Goal: Find specific page/section: Find specific page/section

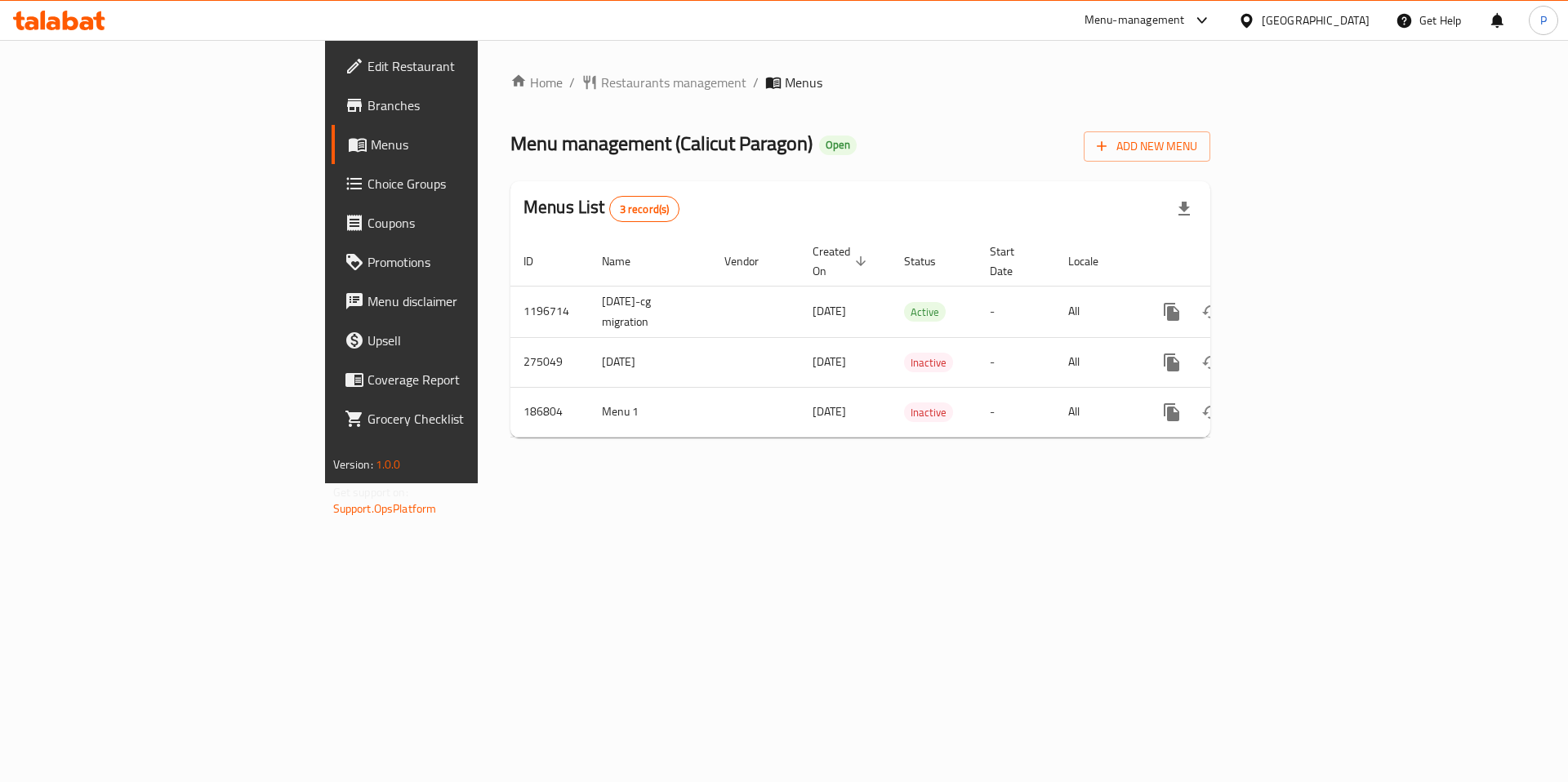
click at [1119, 34] on div "Menu-management" at bounding box center [1148, 21] width 154 height 39
click at [1119, 30] on div "Menu-management" at bounding box center [1148, 21] width 154 height 39
click at [1146, 14] on div "Menu-management" at bounding box center [1135, 21] width 100 height 20
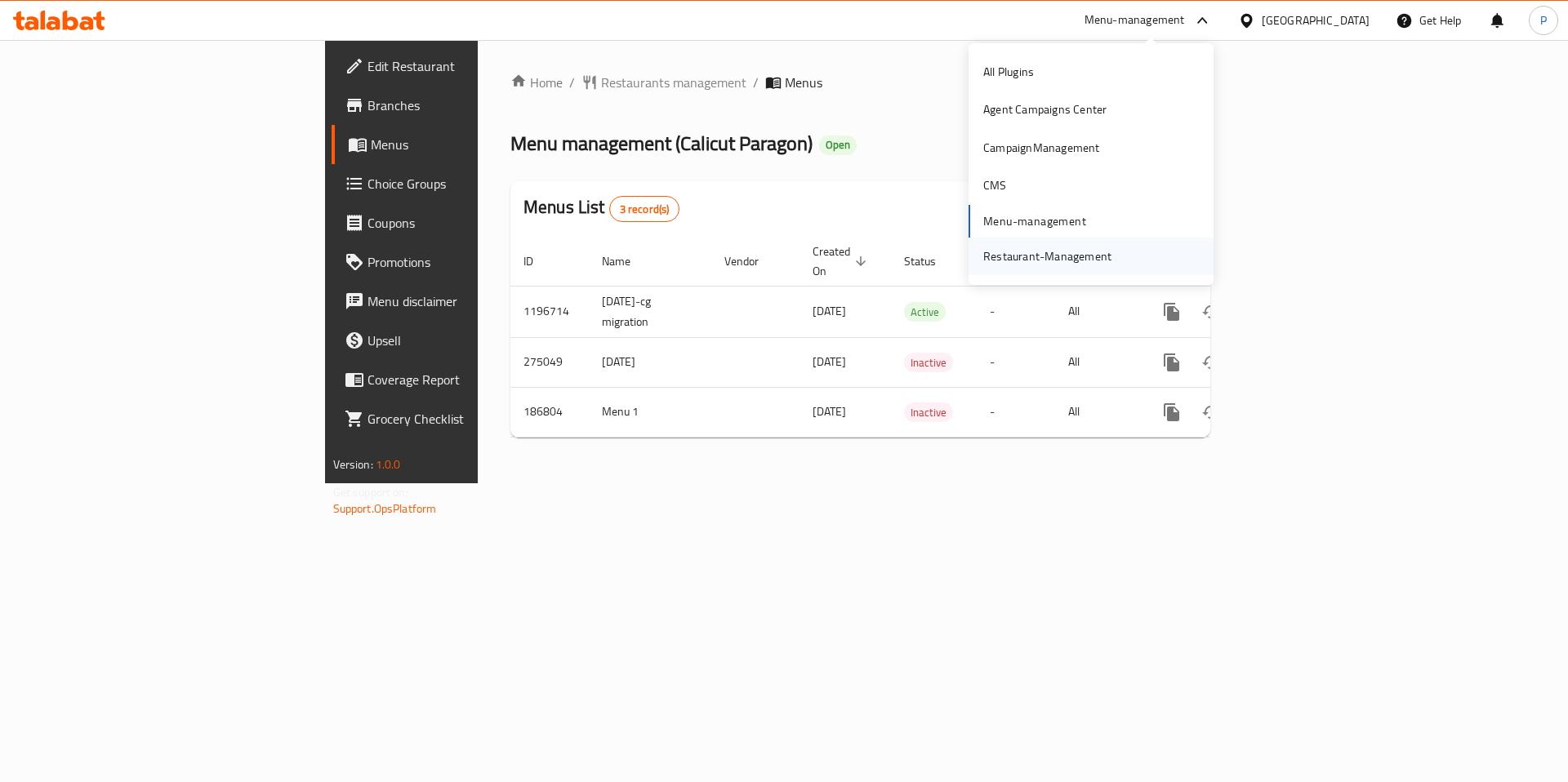
click at [1091, 248] on div "Restaurant-Management" at bounding box center [1047, 256] width 128 height 18
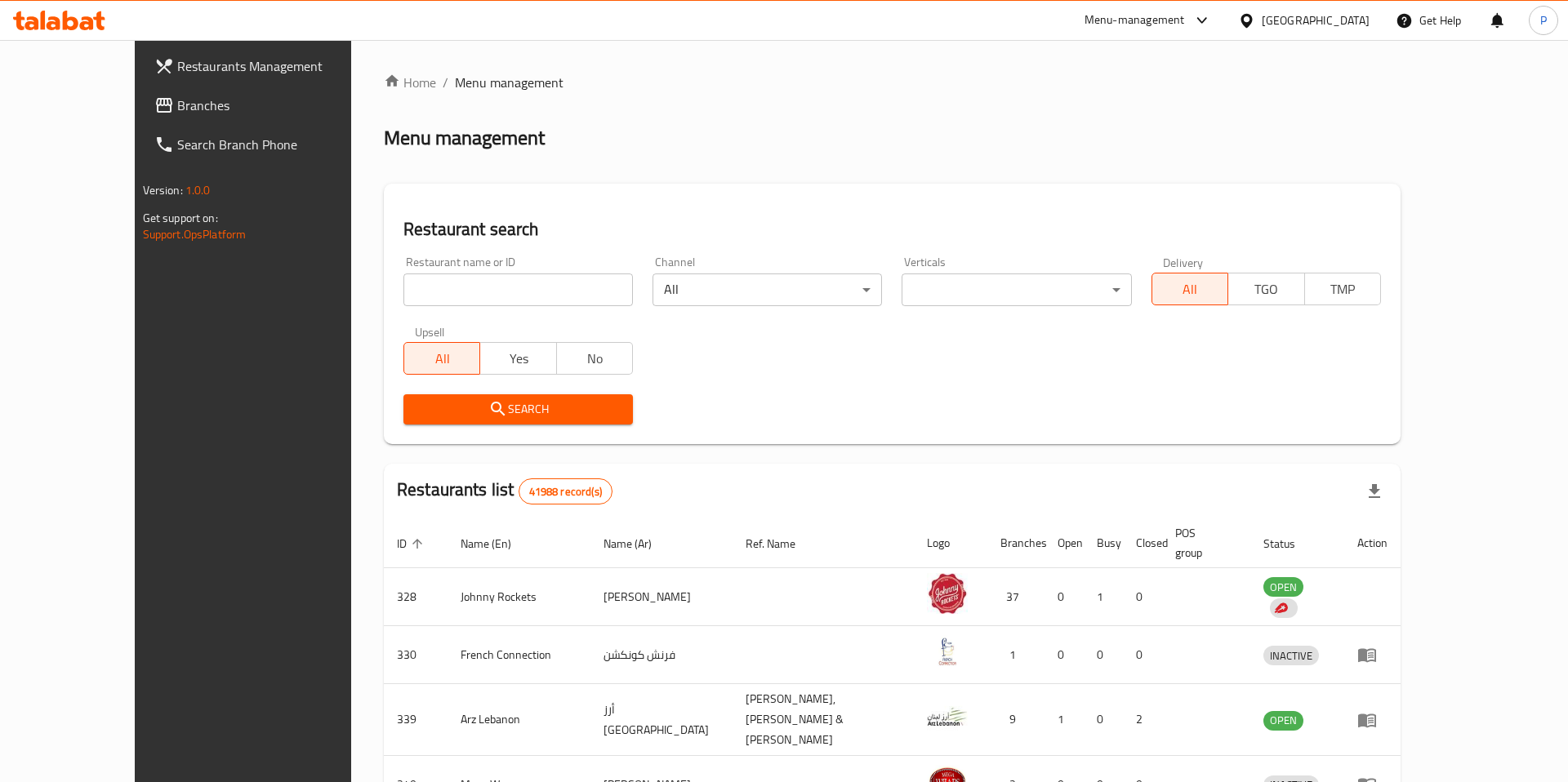
click at [141, 121] on link "Branches" at bounding box center [269, 105] width 256 height 39
